Goal: Find specific fact

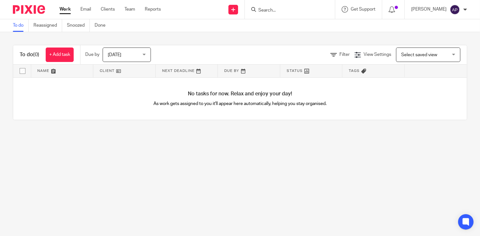
click at [269, 13] on input "Search" at bounding box center [286, 11] width 58 height 6
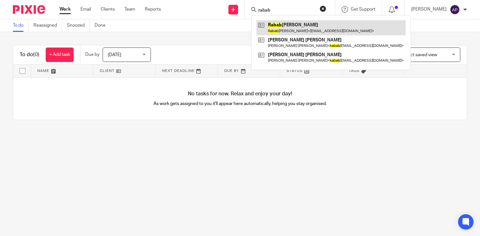
type input "rabab"
click at [311, 24] on link at bounding box center [330, 27] width 149 height 15
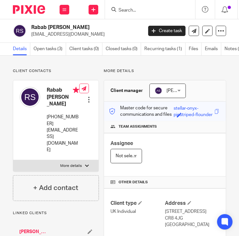
drag, startPoint x: 46, startPoint y: 95, endPoint x: 64, endPoint y: 104, distance: 19.7
click at [64, 104] on div "Rabab [PERSON_NAME] [PHONE_NUMBER] [EMAIL_ADDRESS][DOMAIN_NAME]" at bounding box center [49, 120] width 59 height 73
copy h4 "[PERSON_NAME]"
click at [55, 75] on div "Client contacts Rabab [PERSON_NAME] [PHONE_NUMBER] [EMAIL_ADDRESS][DOMAIN_NAME]…" at bounding box center [56, 134] width 86 height 132
drag, startPoint x: 47, startPoint y: 87, endPoint x: 65, endPoint y: 103, distance: 23.5
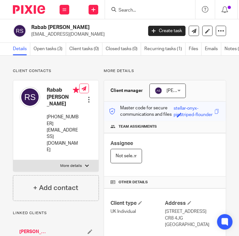
click at [65, 103] on h4 "Rabab [PERSON_NAME]" at bounding box center [63, 97] width 32 height 21
copy h4 "Rabab [PERSON_NAME]"
drag, startPoint x: 54, startPoint y: 74, endPoint x: 54, endPoint y: 78, distance: 4.8
click at [54, 74] on div "Client contacts Rabab [PERSON_NAME] [PHONE_NUMBER] [EMAIL_ADDRESS][DOMAIN_NAME]…" at bounding box center [56, 134] width 86 height 132
drag, startPoint x: 47, startPoint y: 89, endPoint x: 62, endPoint y: 89, distance: 15.8
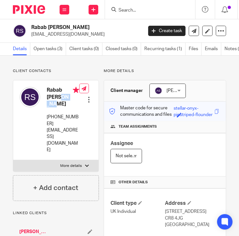
click at [62, 89] on h4 "Rabab [PERSON_NAME]" at bounding box center [63, 97] width 32 height 21
copy h4 "Rabab"
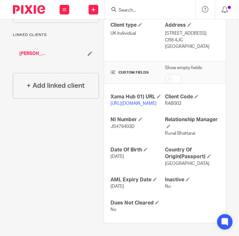
scroll to position [210, 0]
drag, startPoint x: 109, startPoint y: 127, endPoint x: 137, endPoint y: 128, distance: 28.3
click at [137, 128] on p "JS479403D" at bounding box center [137, 126] width 54 height 6
copy span "JS479403D"
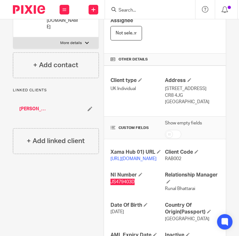
scroll to position [113, 0]
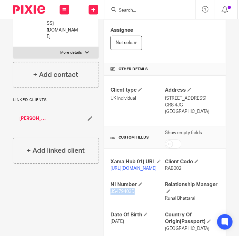
drag, startPoint x: 162, startPoint y: 104, endPoint x: 203, endPoint y: 105, distance: 40.5
click at [203, 102] on p "[STREET_ADDRESS]" at bounding box center [192, 98] width 54 height 6
copy p "[STREET_ADDRESS],"
drag, startPoint x: 162, startPoint y: 109, endPoint x: 174, endPoint y: 110, distance: 12.0
click at [174, 102] on p "[STREET_ADDRESS]" at bounding box center [192, 98] width 54 height 6
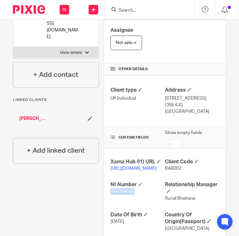
copy p "Purley"
drag, startPoint x: 161, startPoint y: 117, endPoint x: 185, endPoint y: 117, distance: 23.2
click at [185, 108] on p "CR8 4JG" at bounding box center [192, 105] width 54 height 6
copy p "CR8 4JG"
drag, startPoint x: 161, startPoint y: 122, endPoint x: 188, endPoint y: 122, distance: 27.0
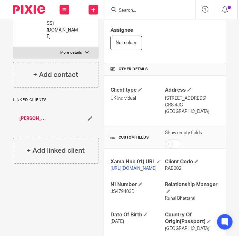
click at [188, 115] on p "[GEOGRAPHIC_DATA]" at bounding box center [192, 111] width 54 height 6
drag, startPoint x: 162, startPoint y: 123, endPoint x: 193, endPoint y: 123, distance: 30.5
click at [193, 115] on p "[GEOGRAPHIC_DATA]" at bounding box center [192, 111] width 54 height 6
copy p "[GEOGRAPHIC_DATA]"
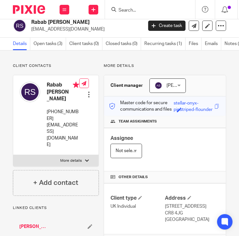
scroll to position [0, 0]
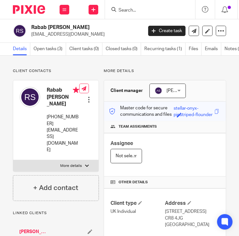
drag, startPoint x: 47, startPoint y: 115, endPoint x: 57, endPoint y: 125, distance: 14.3
click at [57, 125] on p "[PHONE_NUMBER]" at bounding box center [63, 120] width 32 height 13
copy p "[PHONE_NUMBER]"
